Goal: Find specific page/section

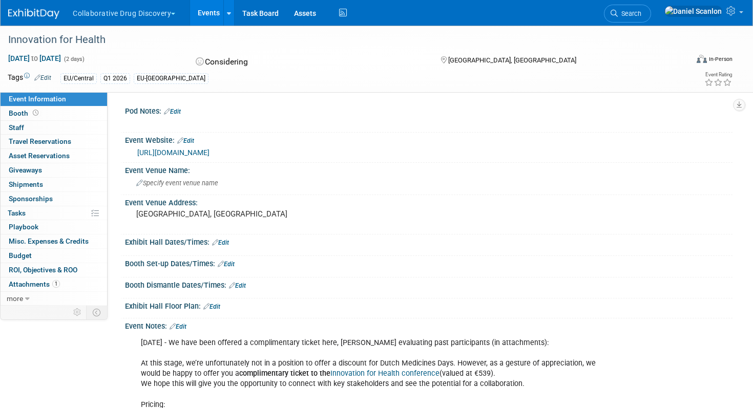
click at [31, 16] on img at bounding box center [33, 14] width 51 height 10
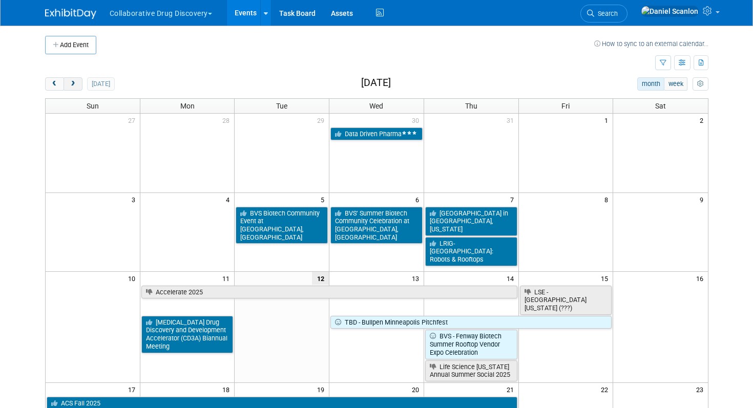
click at [70, 86] on span "next" at bounding box center [73, 84] width 8 height 7
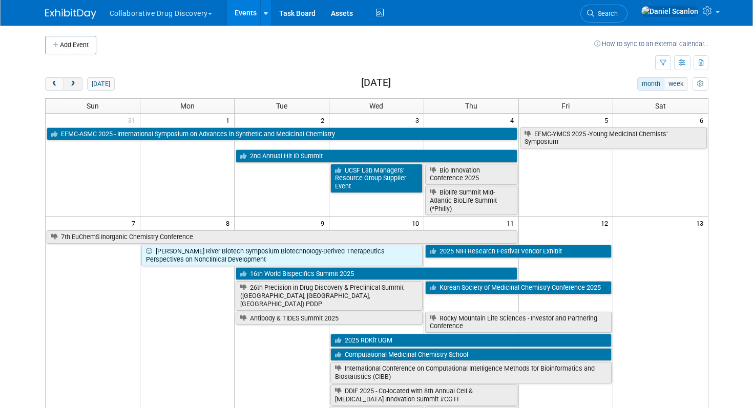
click at [70, 86] on span "next" at bounding box center [73, 84] width 8 height 7
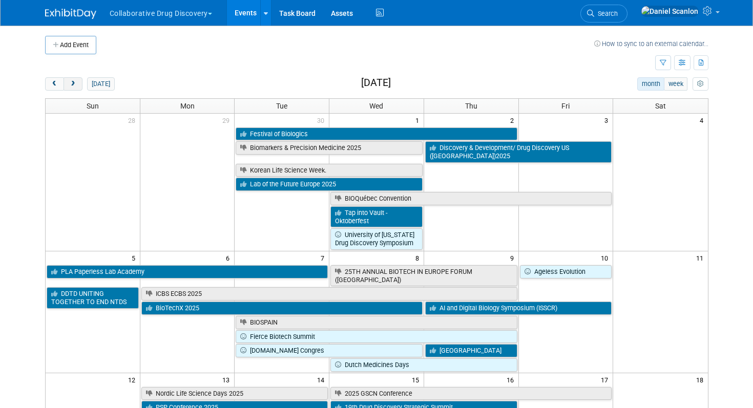
click at [70, 86] on span "next" at bounding box center [73, 84] width 8 height 7
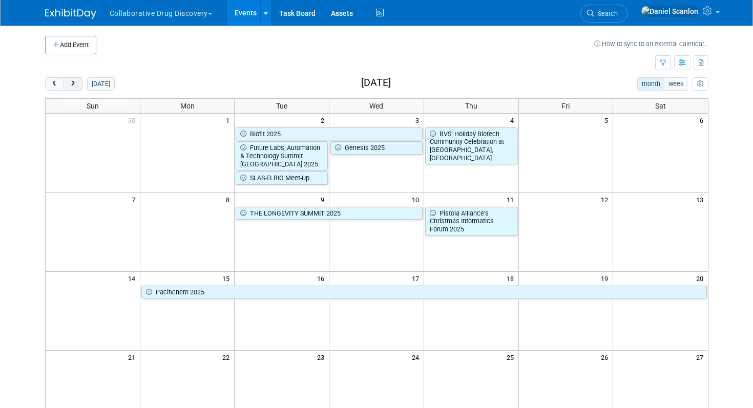
click at [70, 86] on span "next" at bounding box center [73, 84] width 8 height 7
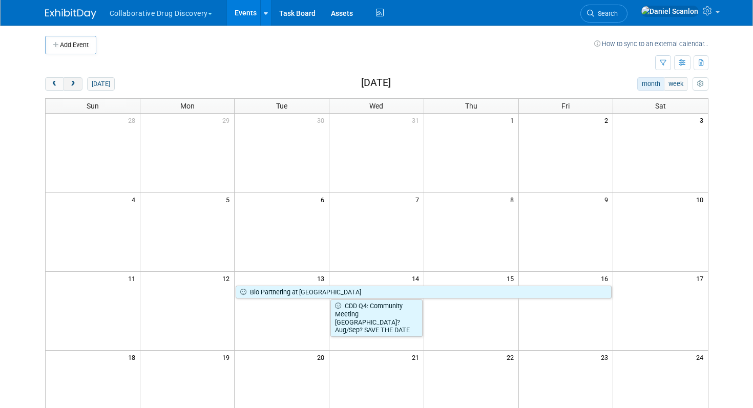
click at [70, 86] on span "next" at bounding box center [73, 84] width 8 height 7
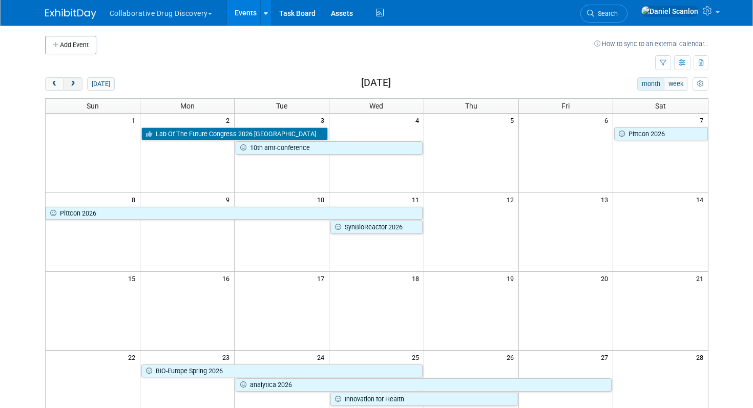
click at [70, 86] on span "next" at bounding box center [73, 84] width 8 height 7
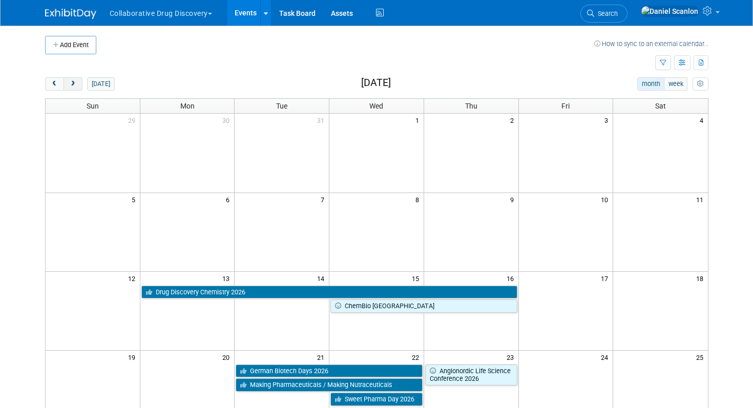
click at [70, 86] on span "next" at bounding box center [73, 84] width 8 height 7
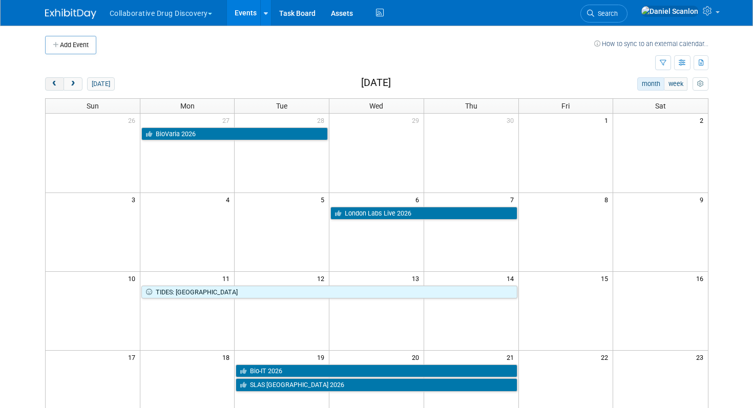
click at [56, 85] on span "prev" at bounding box center [55, 84] width 8 height 7
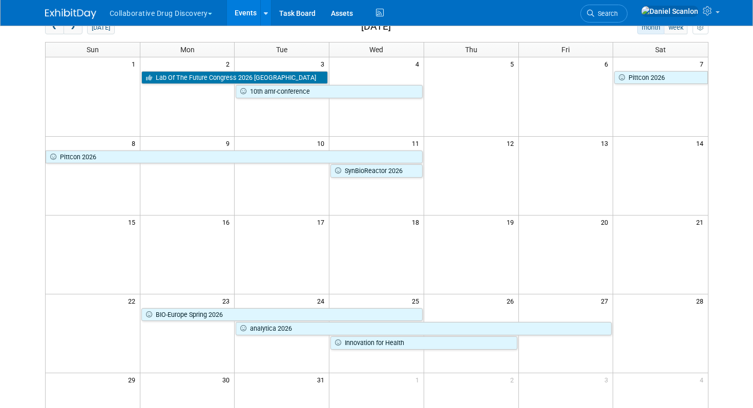
scroll to position [173, 0]
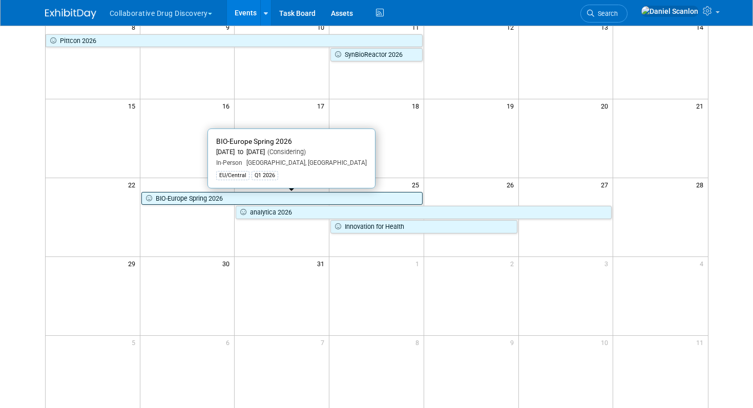
click at [273, 201] on link "BIO-Europe Spring 2026" at bounding box center [281, 198] width 281 height 13
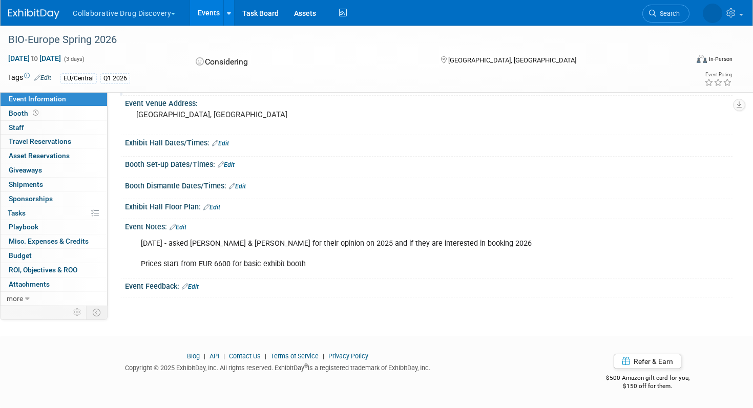
scroll to position [130, 0]
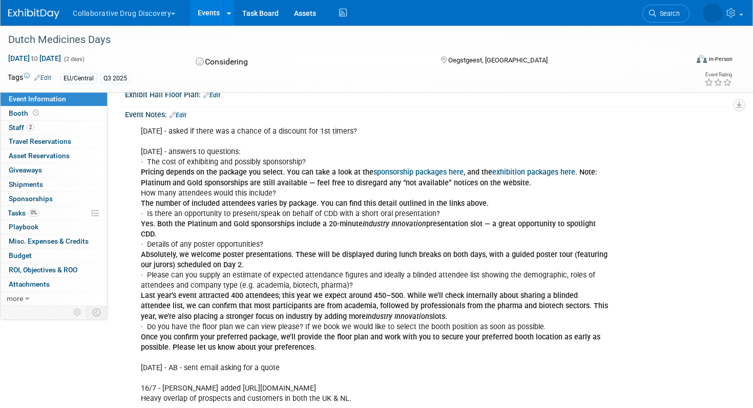
scroll to position [162, 0]
